Goal: Navigation & Orientation: Find specific page/section

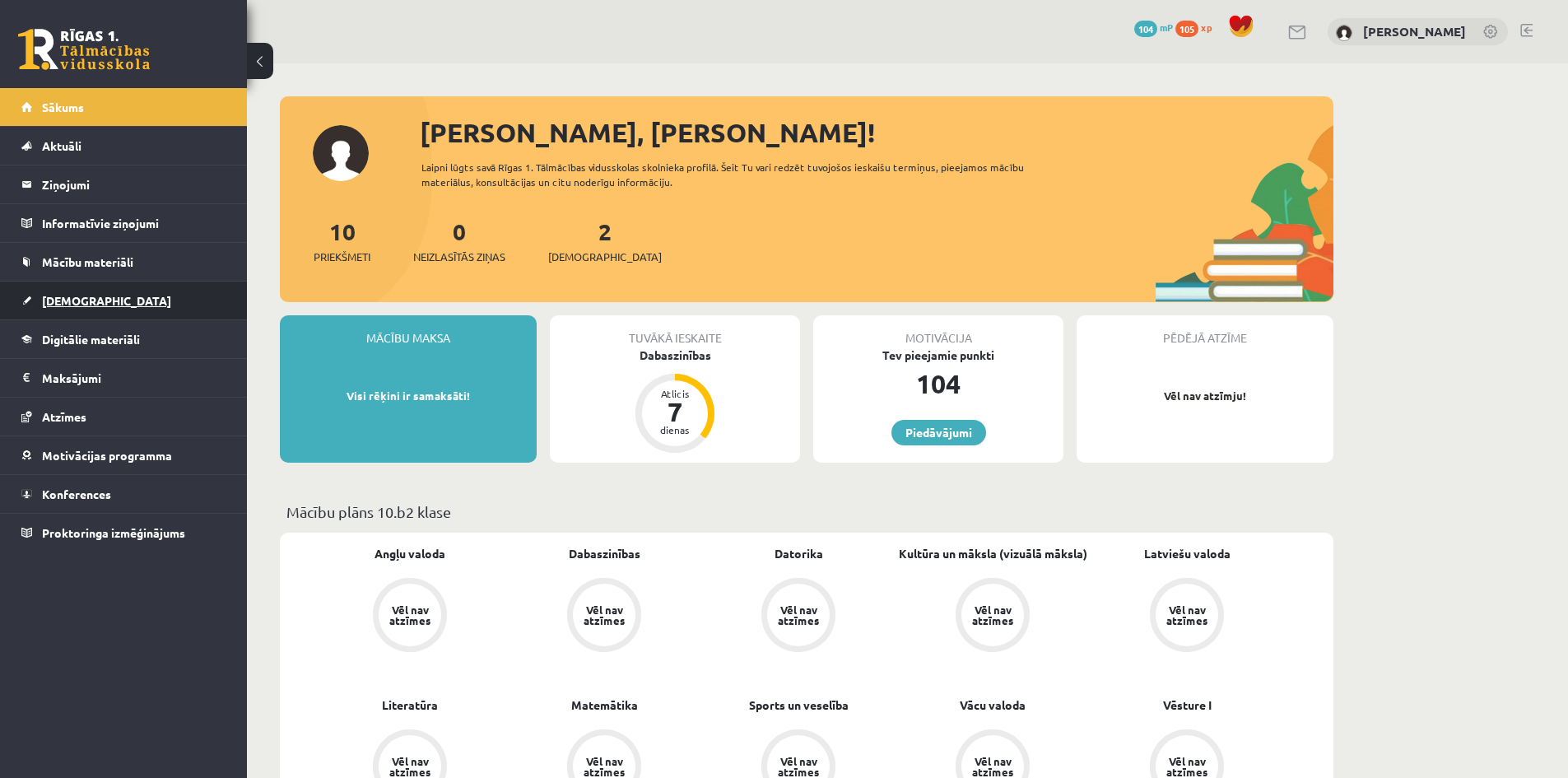
click at [67, 294] on span "[DEMOGRAPHIC_DATA]" at bounding box center [107, 300] width 129 height 15
